Goal: Transaction & Acquisition: Subscribe to service/newsletter

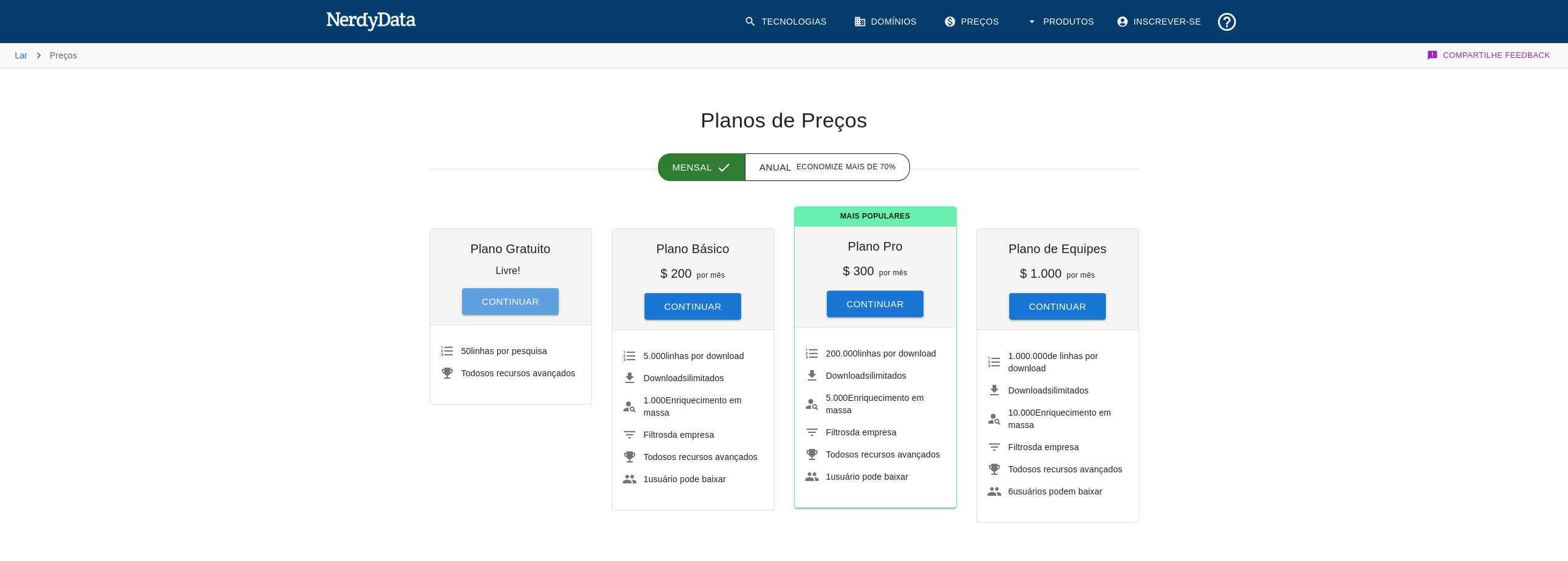
click at [477, 293] on button "Continuar" at bounding box center [510, 302] width 97 height 27
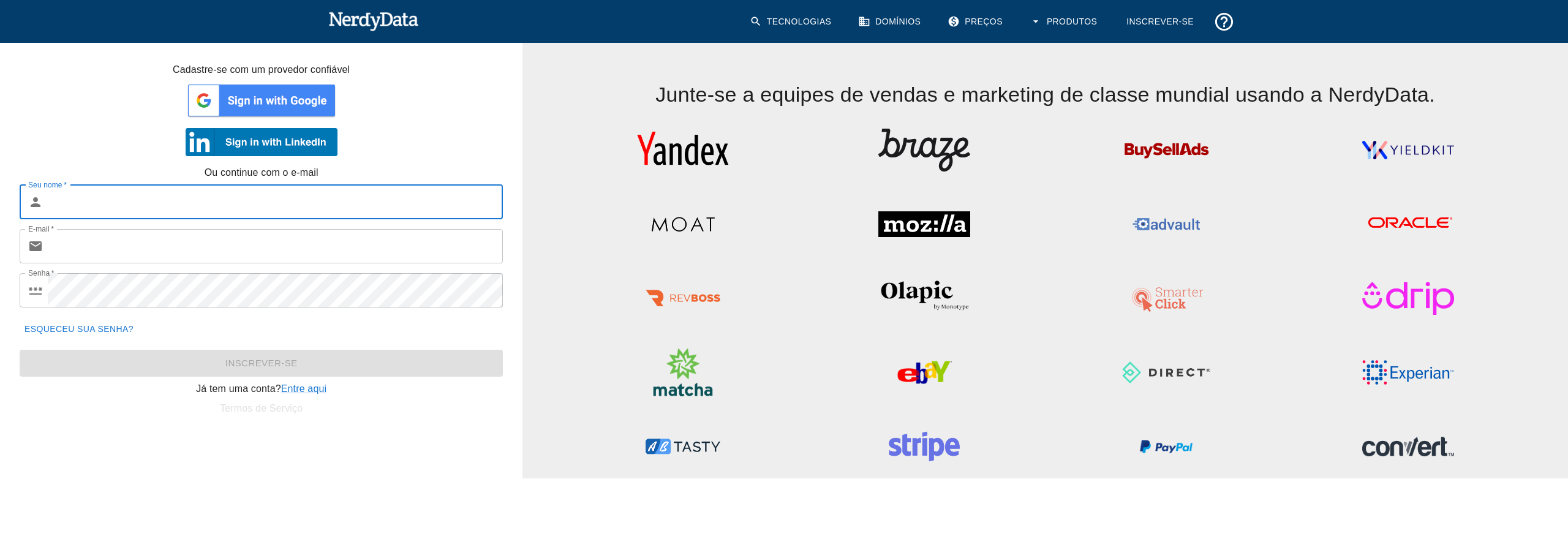
click at [258, 96] on img at bounding box center [261, 100] width 152 height 36
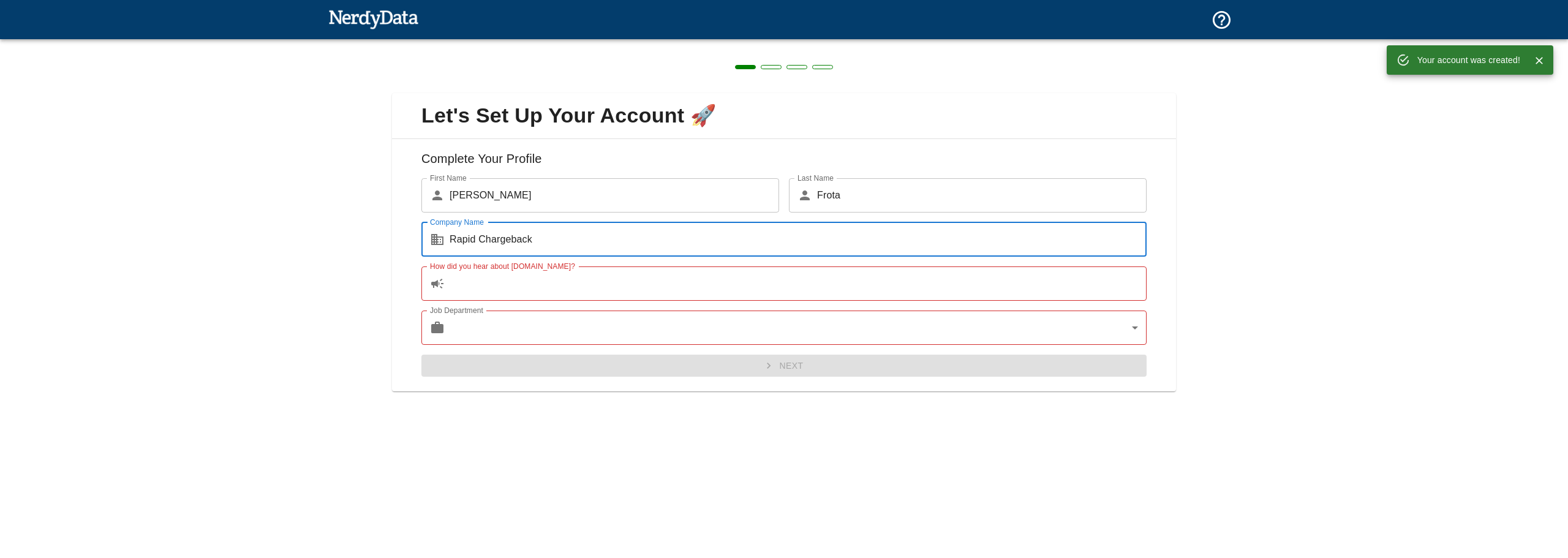
type input "Rapid Chargeback"
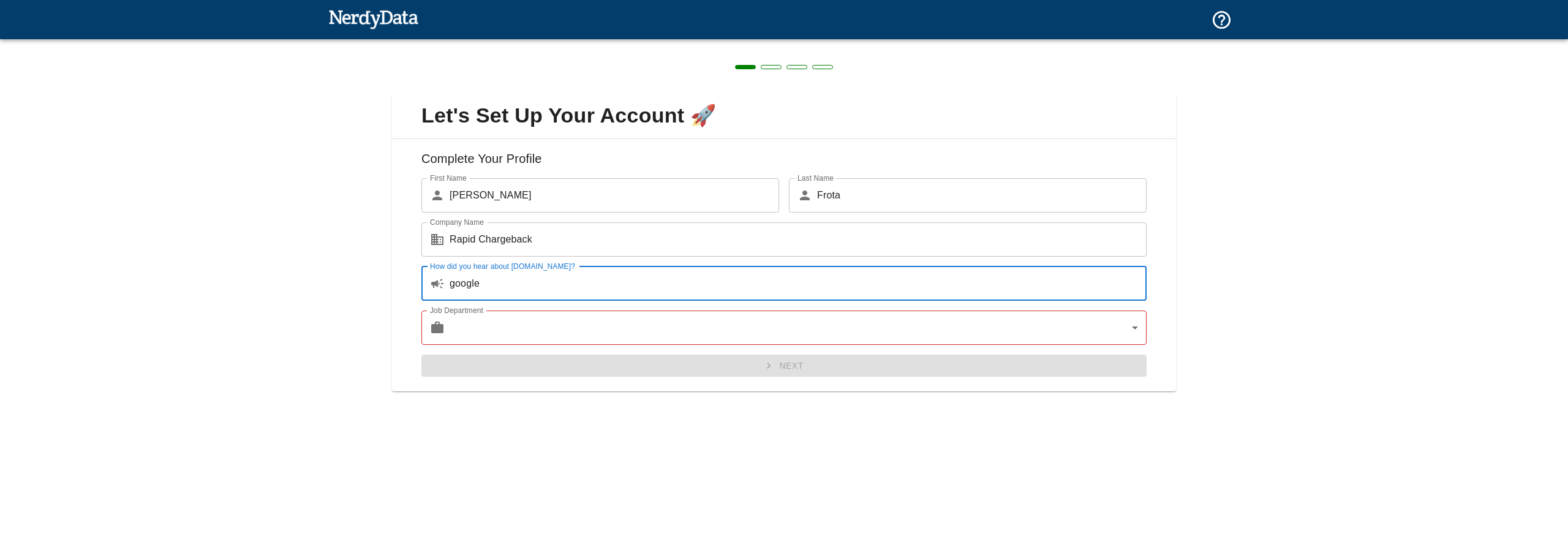
type input "google"
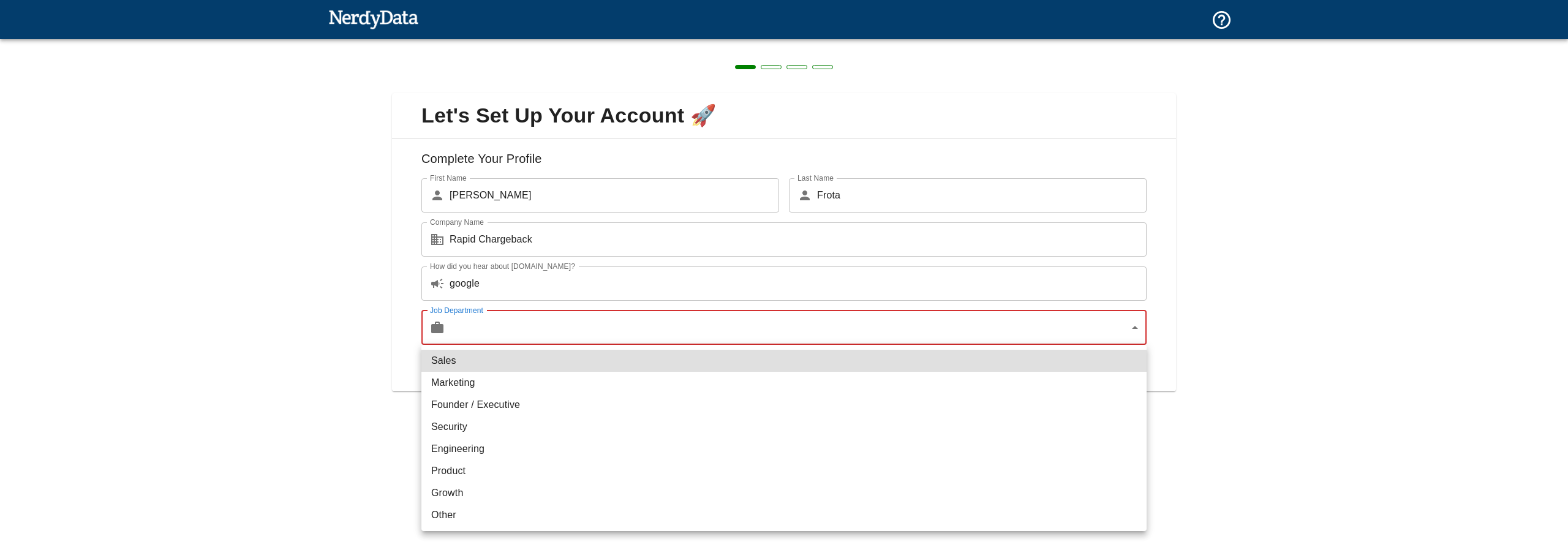
click at [505, 43] on body "Technologies Domains Pricing Products Create a Report Create a list of websites…" at bounding box center [784, 21] width 1568 height 43
click at [482, 362] on li "Sales" at bounding box center [784, 360] width 725 height 22
type input "sales"
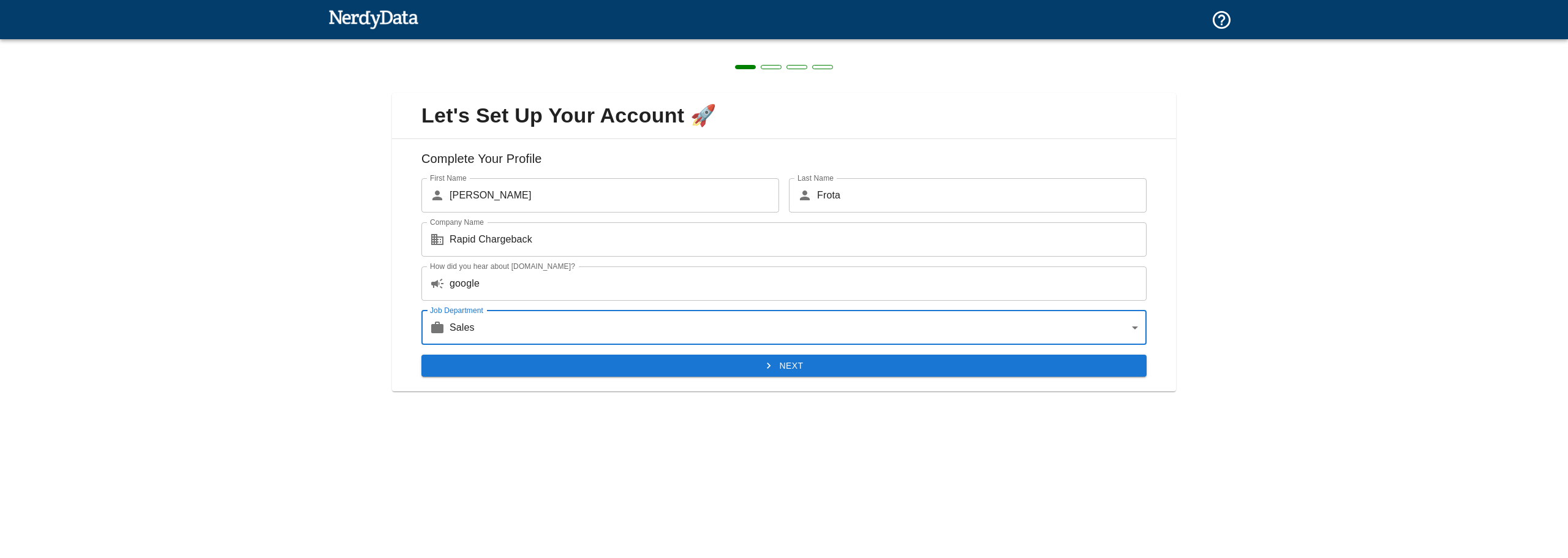
click at [629, 378] on div "Complete Your Profile First Name ​ Alexander First Name Last Name ​ Frota Last …" at bounding box center [784, 265] width 784 height 253
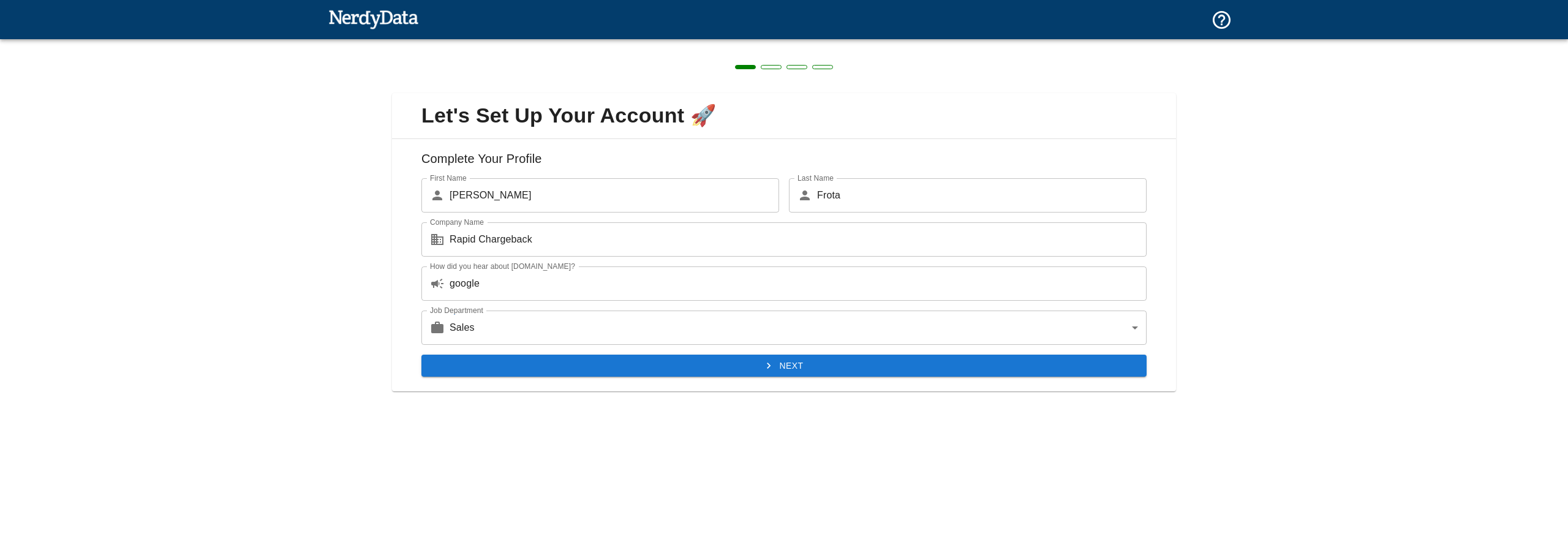
click at [635, 369] on button "Next" at bounding box center [784, 365] width 725 height 22
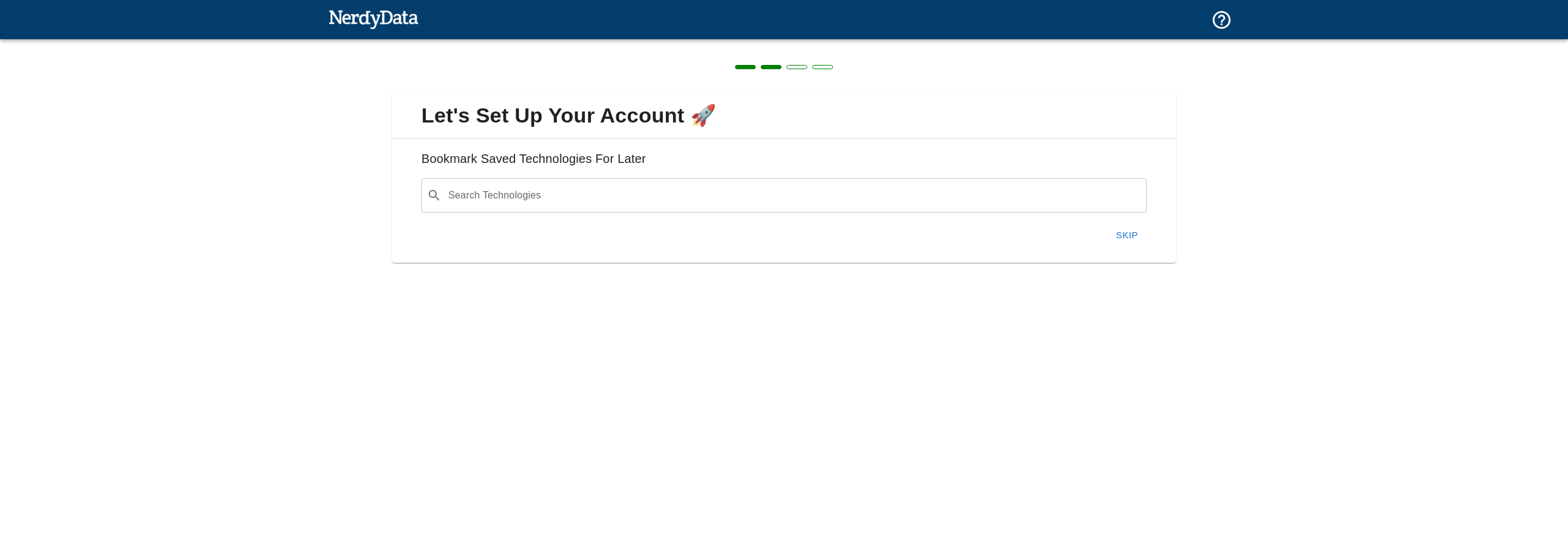
click at [536, 198] on input "Search Technologies" at bounding box center [793, 195] width 695 height 23
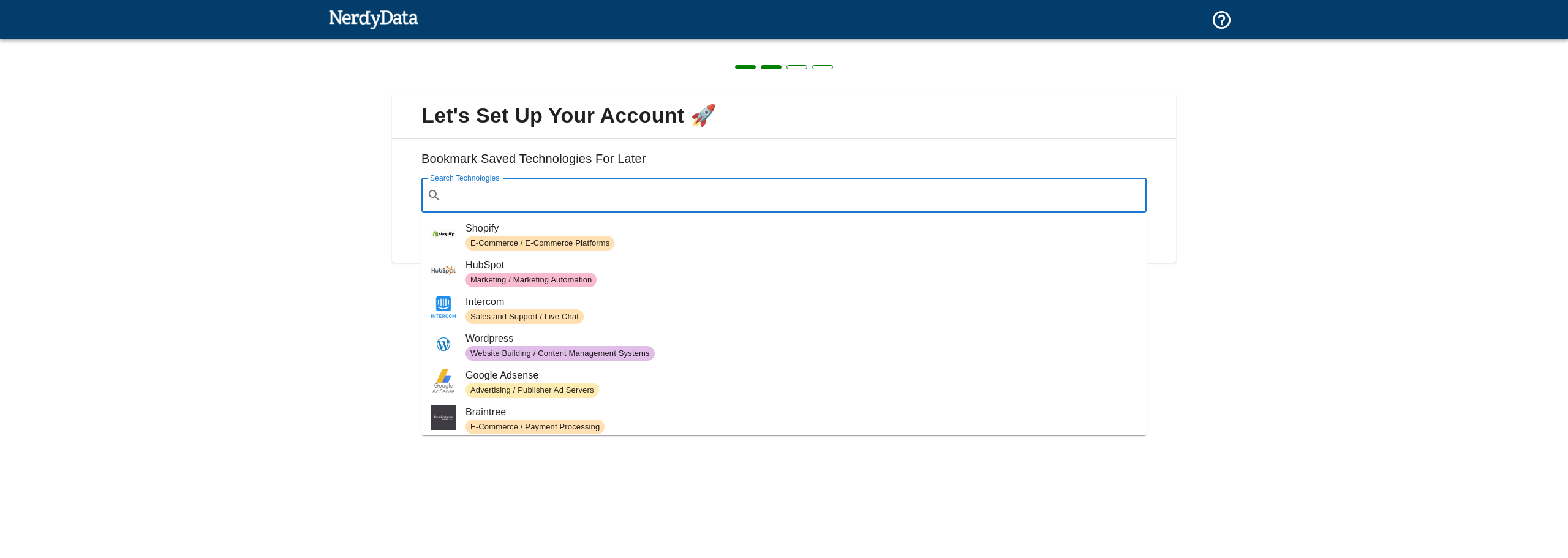
click at [554, 230] on span "Shopify" at bounding box center [801, 228] width 671 height 15
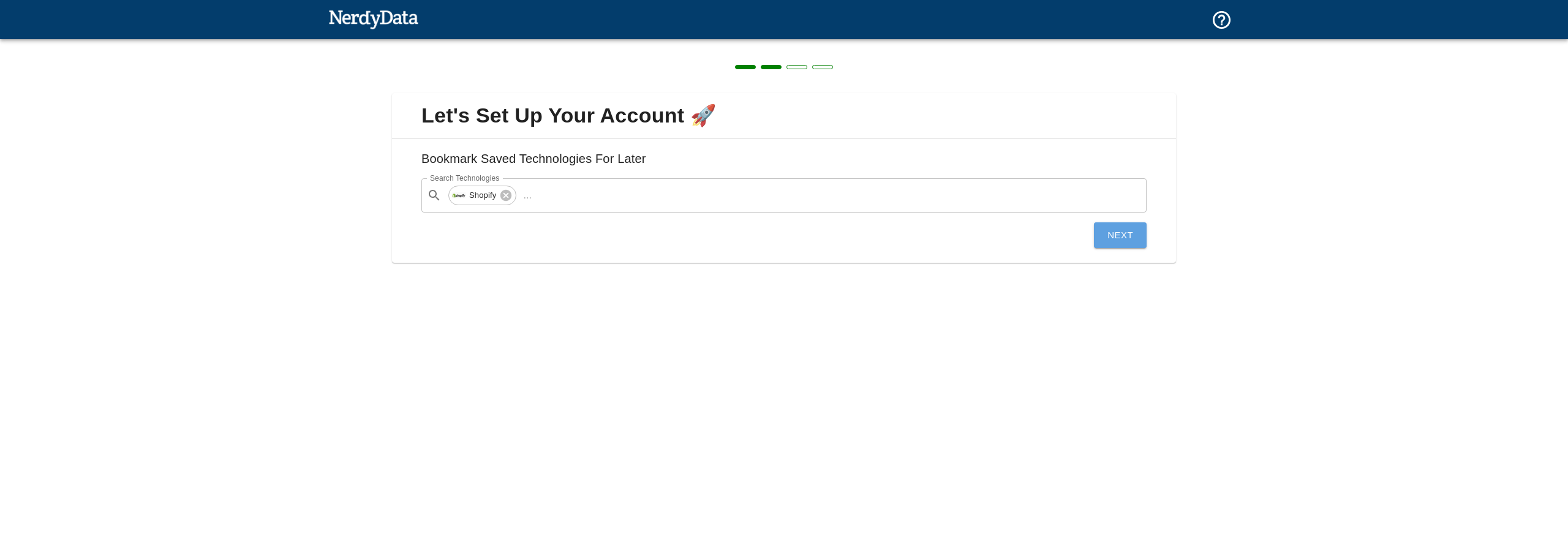
click at [1106, 239] on button "Next" at bounding box center [1119, 235] width 53 height 26
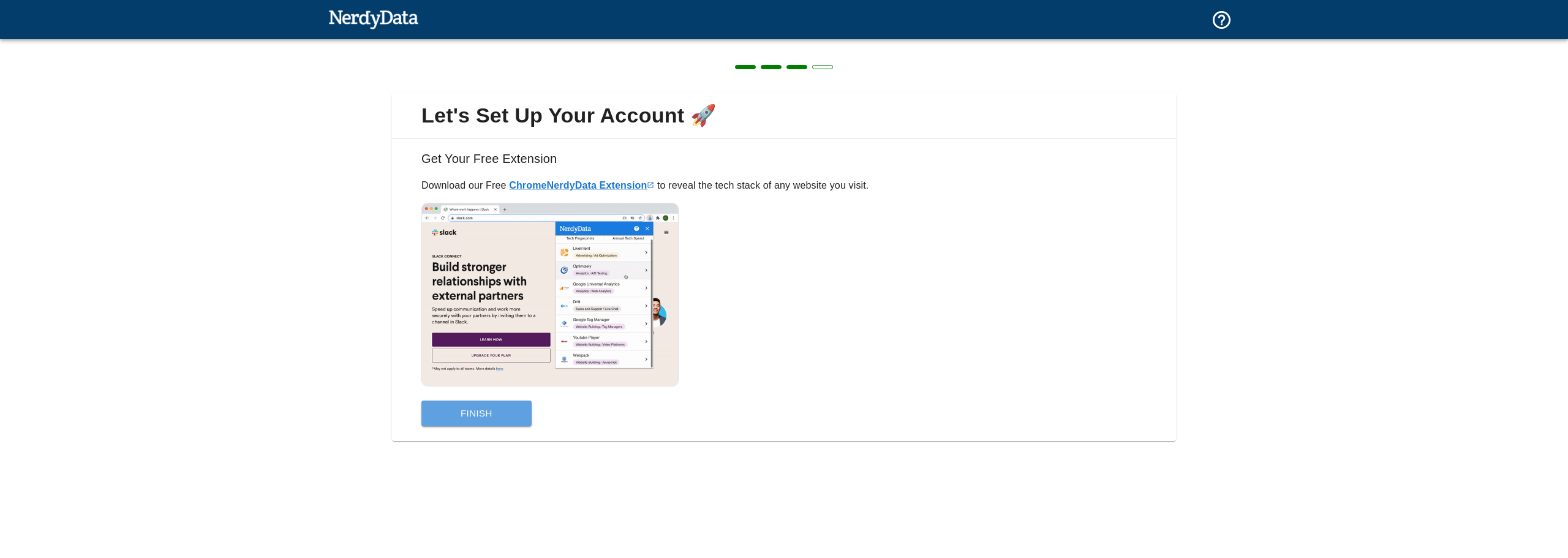
click at [489, 416] on button "Finish" at bounding box center [476, 413] width 110 height 26
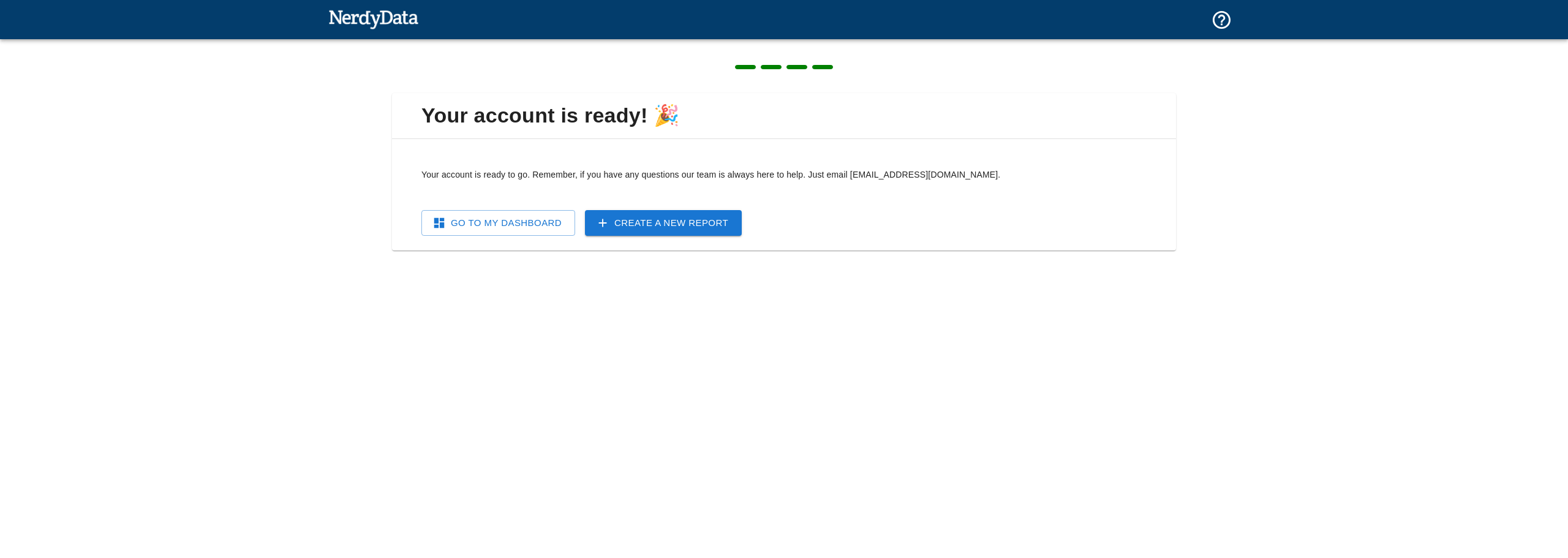
click at [510, 222] on link "Go To My Dashboard" at bounding box center [498, 222] width 154 height 26
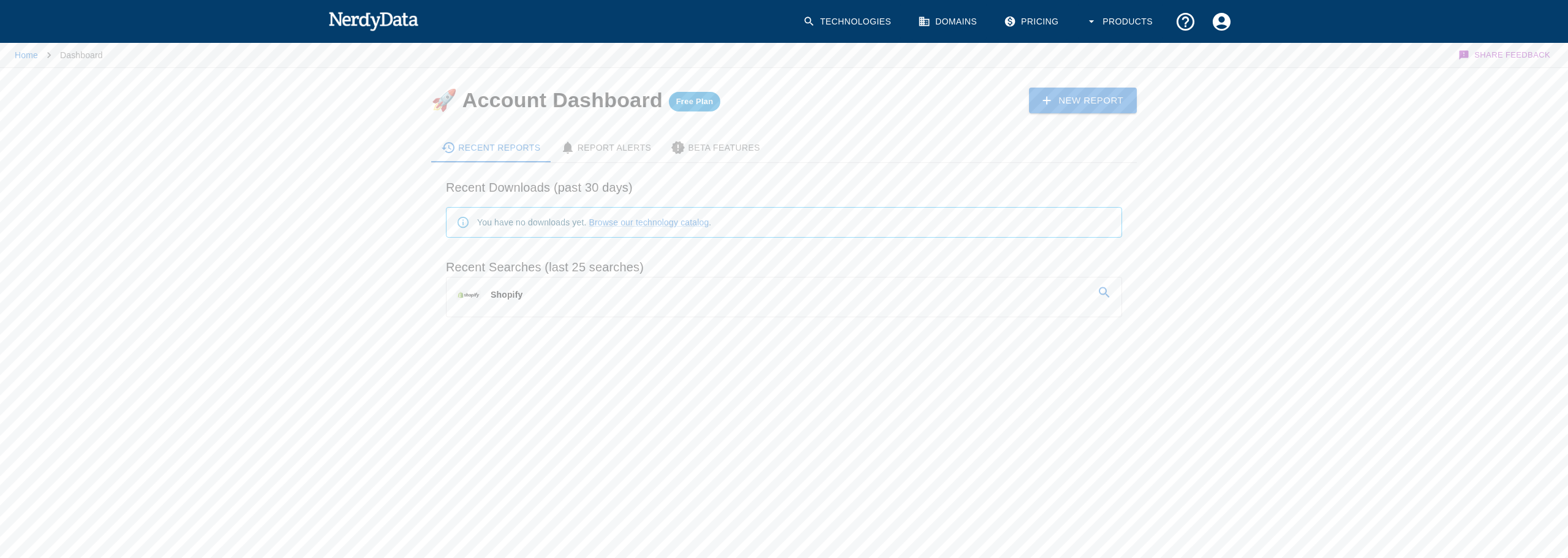
click at [558, 304] on link "Shopify" at bounding box center [784, 295] width 675 height 35
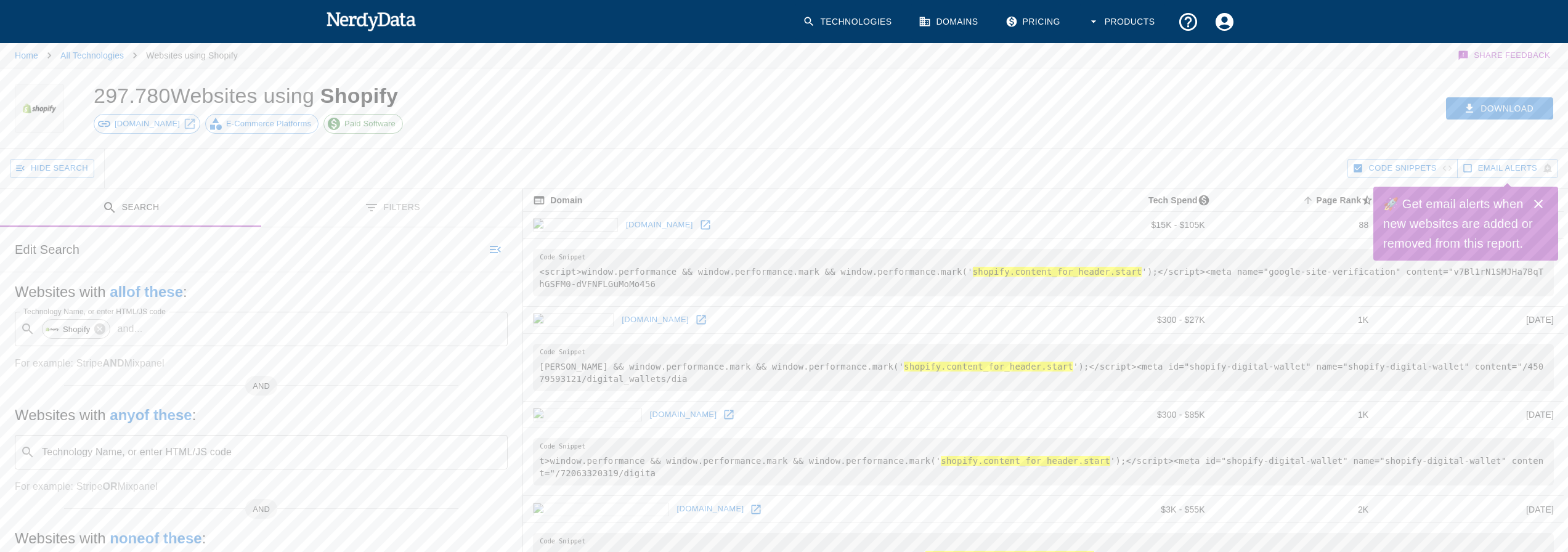
click at [347, 200] on button "Filters" at bounding box center [392, 207] width 261 height 39
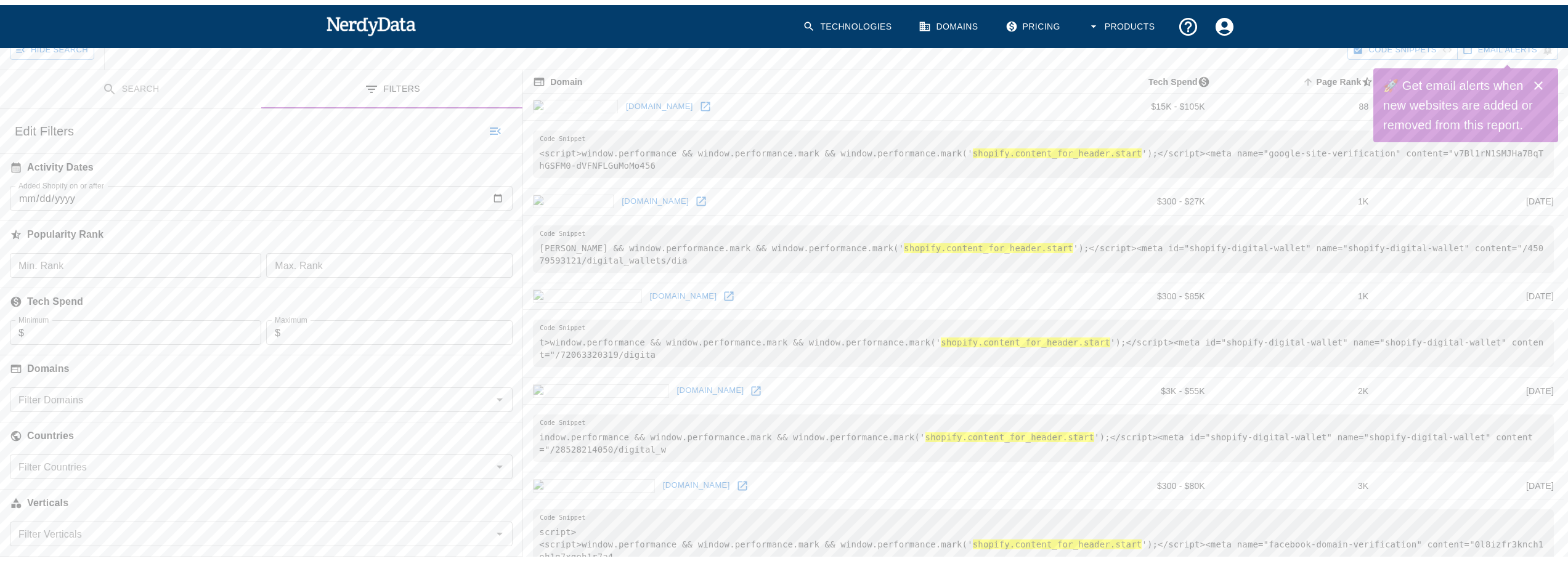
scroll to position [184, 0]
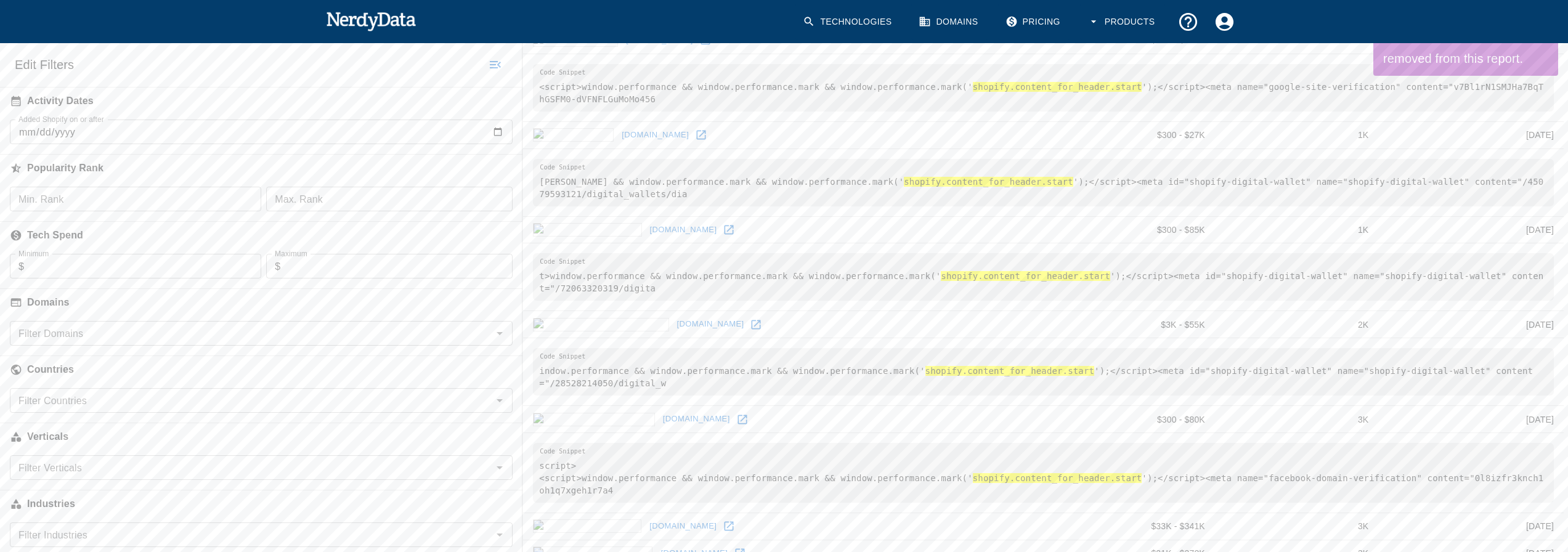
click at [210, 407] on input "Filter Countries" at bounding box center [251, 400] width 475 height 17
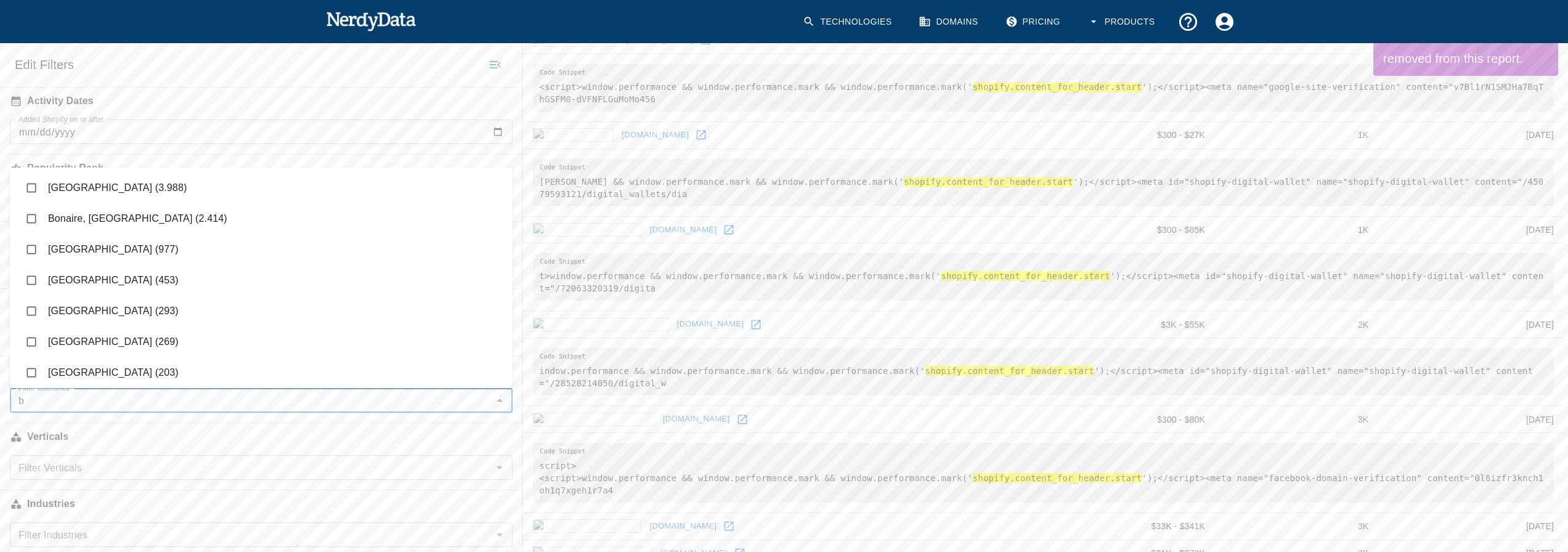
type input "br"
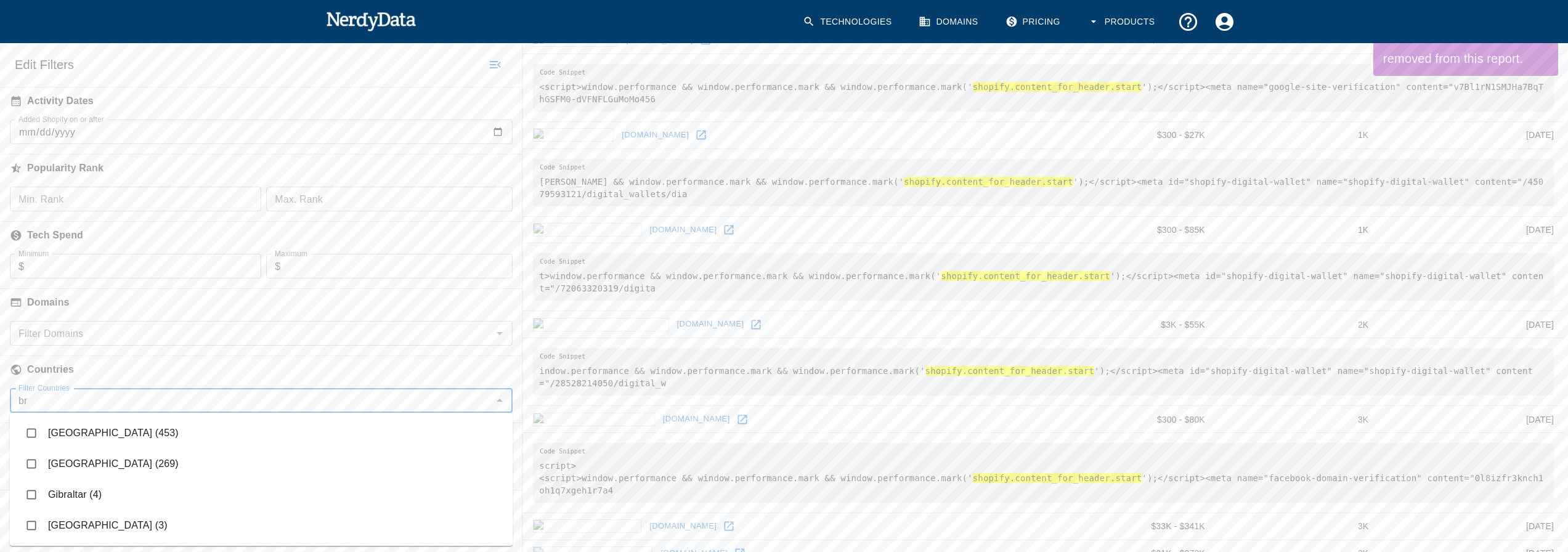
click at [32, 429] on input "checkbox" at bounding box center [31, 433] width 23 height 23
checkbox input "true"
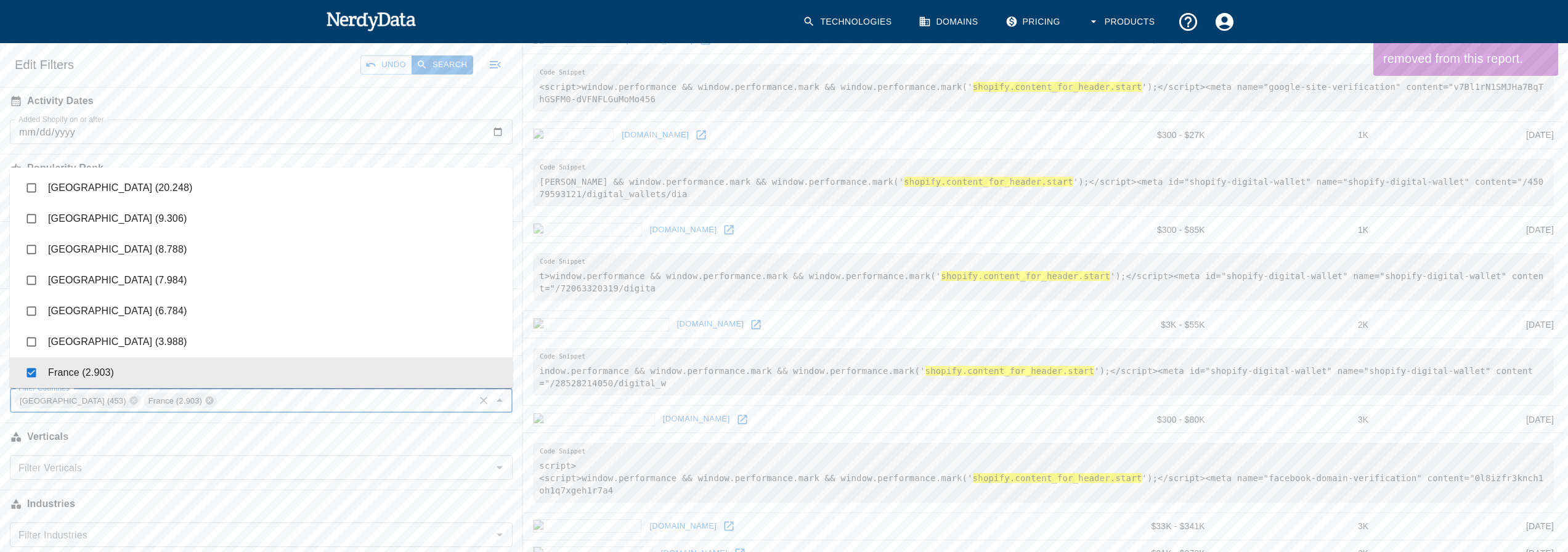
click at [205, 400] on icon at bounding box center [209, 401] width 8 height 8
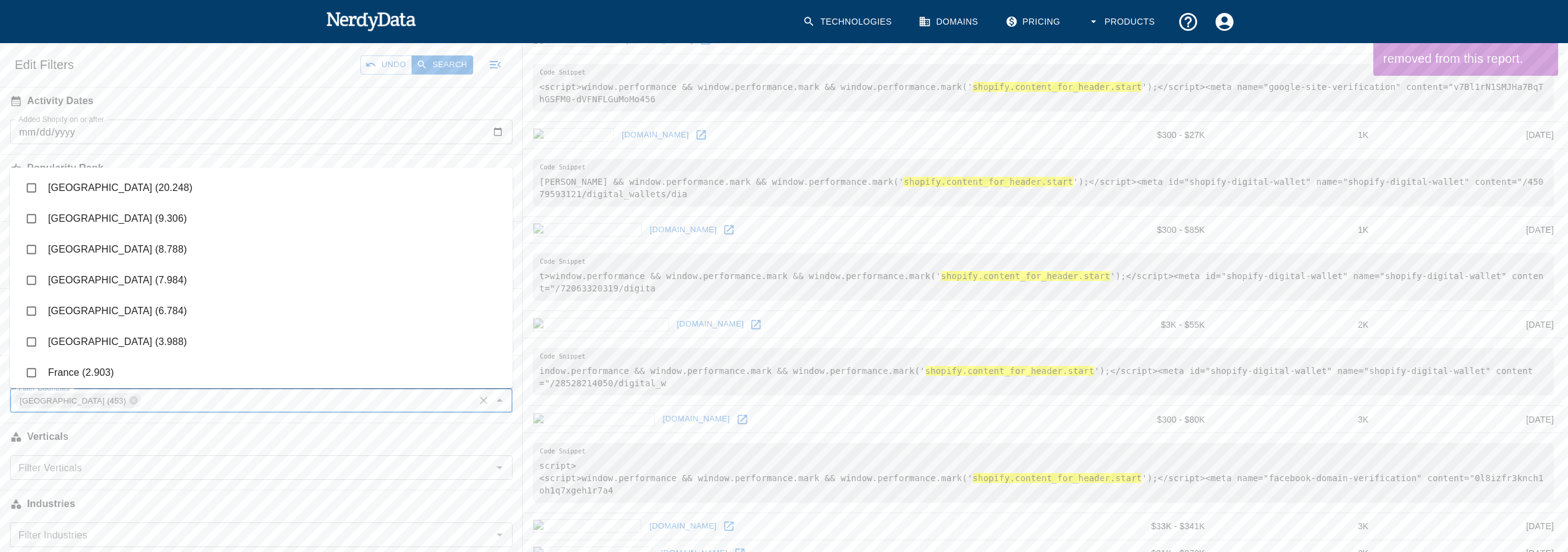
checkbox input "false"
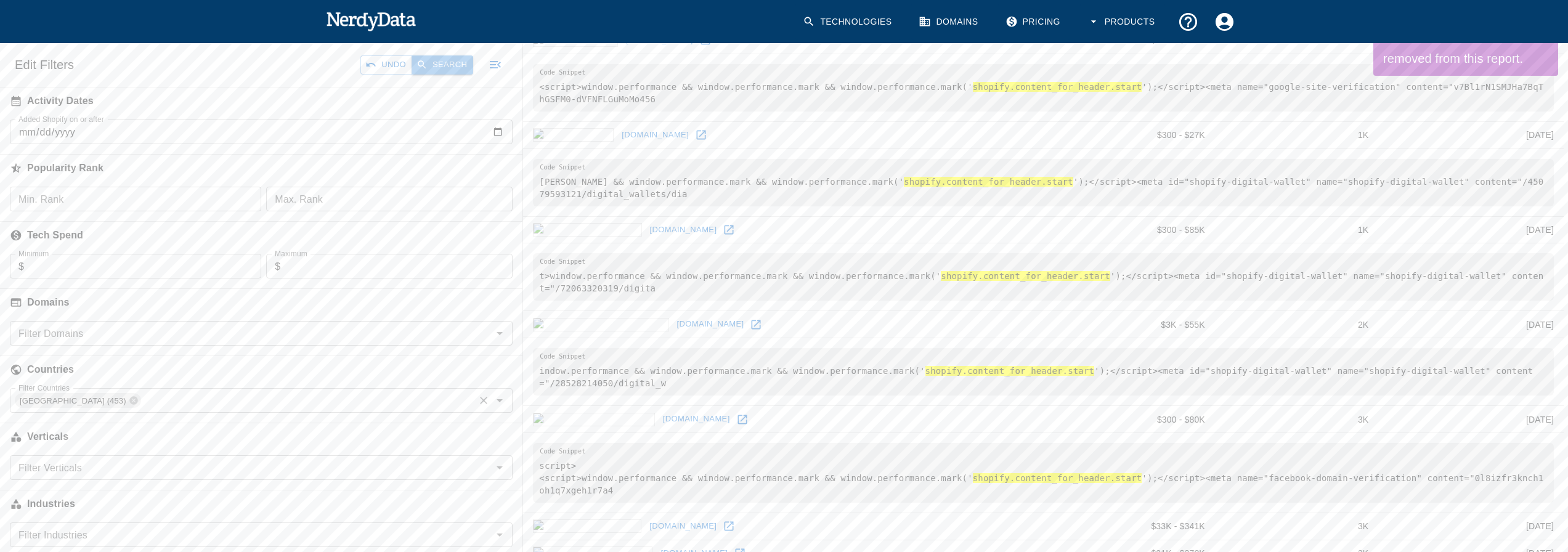
click at [442, 58] on button "Search" at bounding box center [441, 65] width 62 height 19
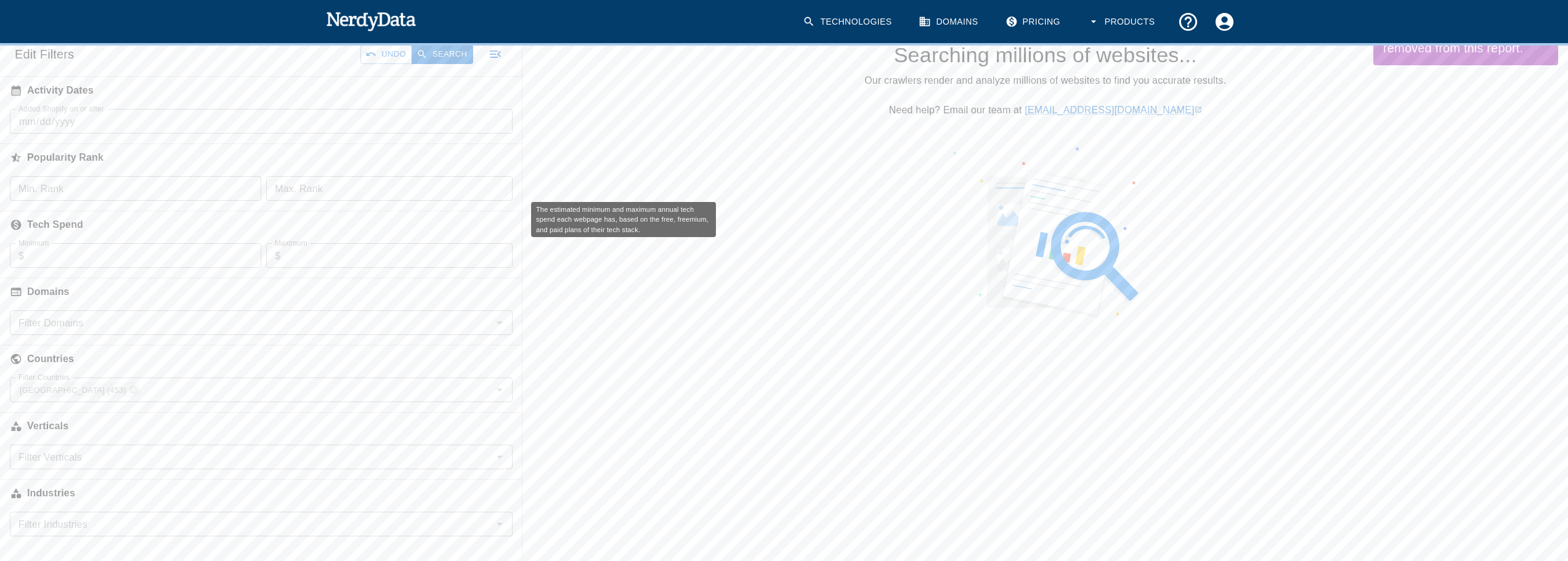
scroll to position [198, 0]
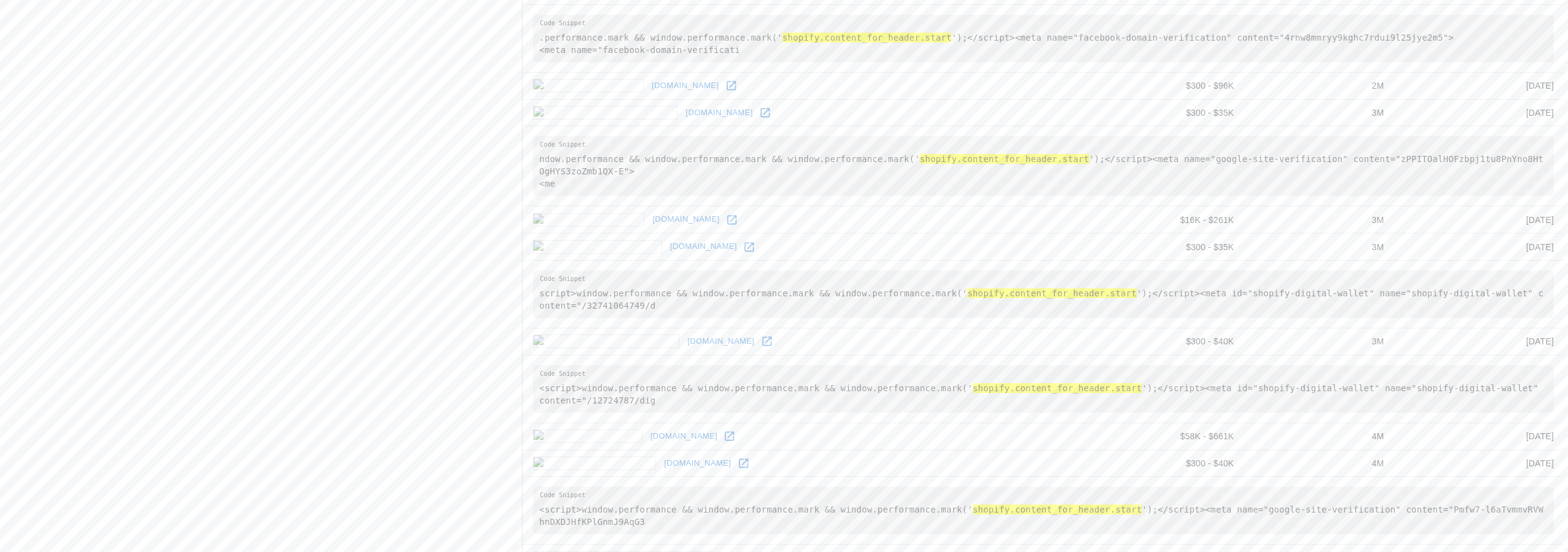
scroll to position [1023, 0]
